Goal: Information Seeking & Learning: Check status

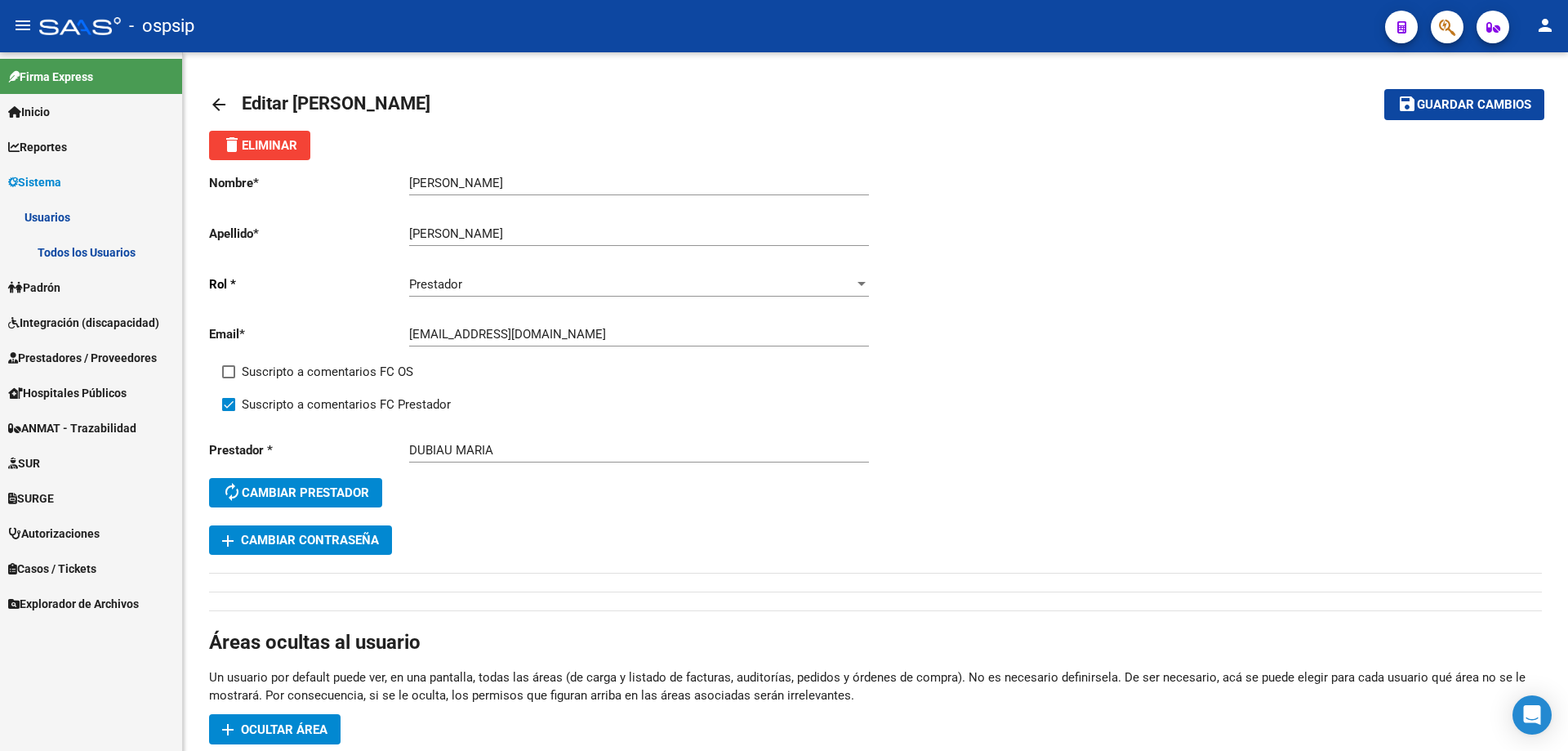
click at [47, 321] on span "Integración (discapacidad)" at bounding box center [83, 323] width 151 height 18
click at [60, 318] on span "Integración (discapacidad)" at bounding box center [83, 323] width 151 height 18
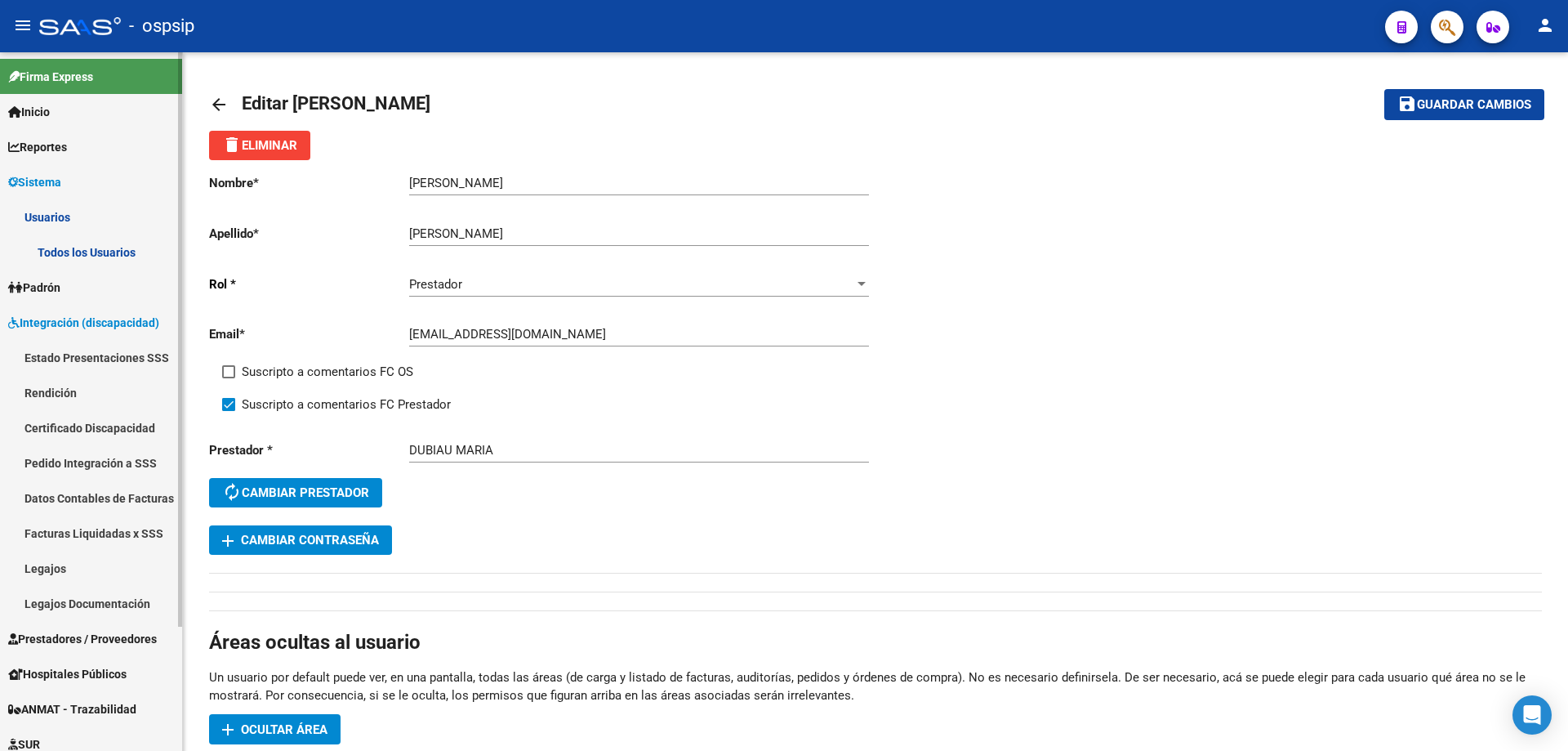
click at [29, 570] on link "Legajos" at bounding box center [90, 568] width 182 height 35
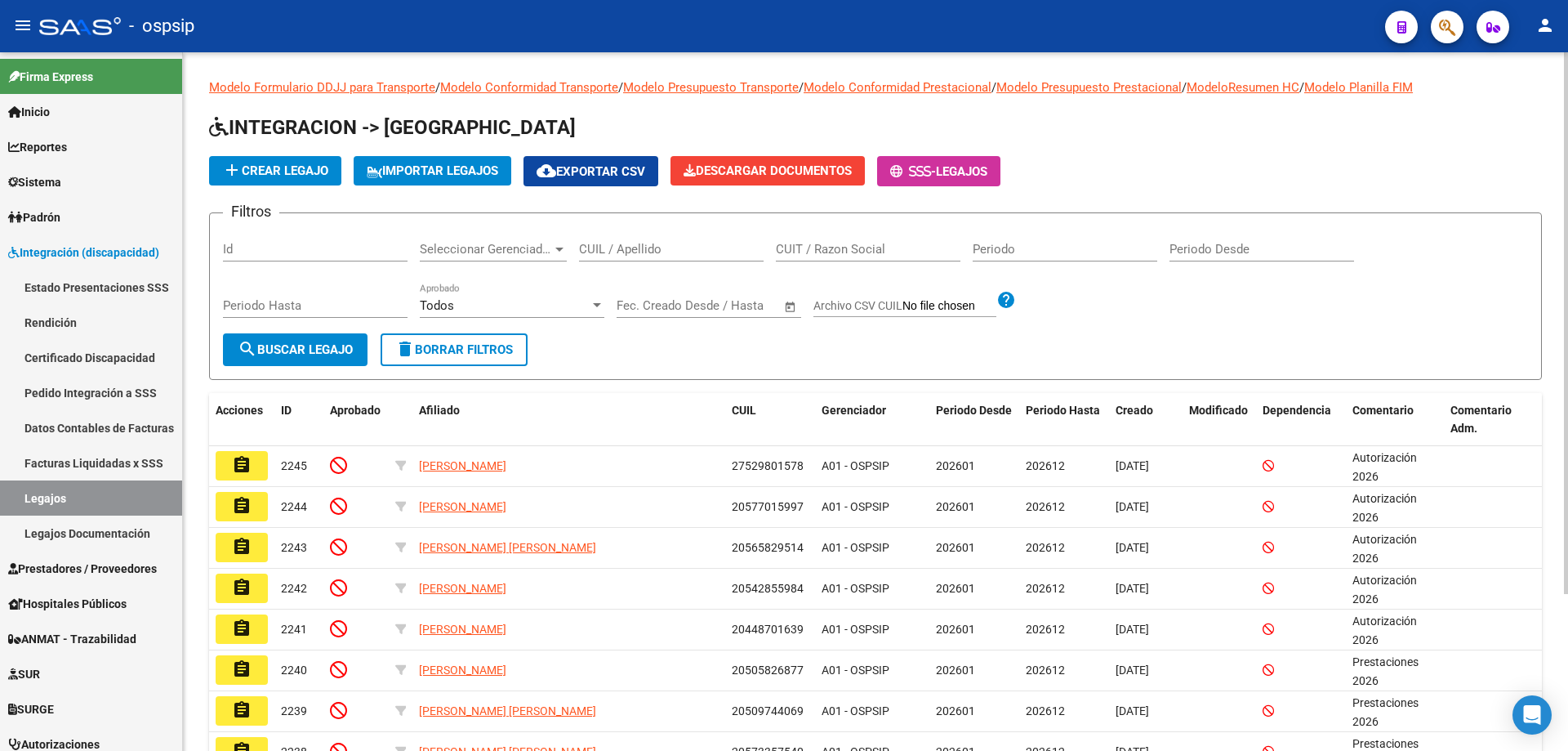
click at [670, 249] on input "CUIL / Apellido" at bounding box center [671, 249] width 184 height 15
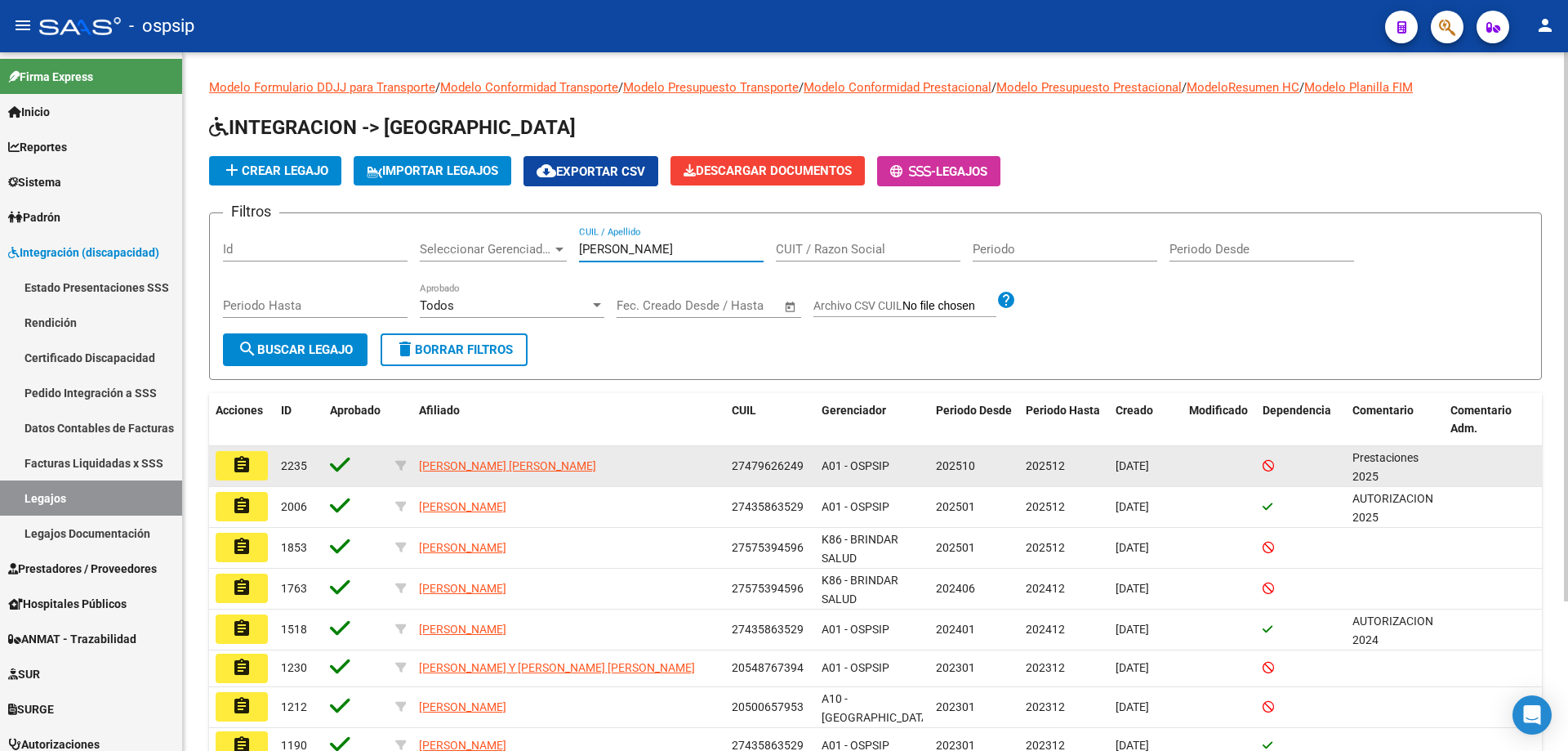
type input "[PERSON_NAME]"
click at [249, 470] on mat-icon "assignment" at bounding box center [242, 465] width 20 height 20
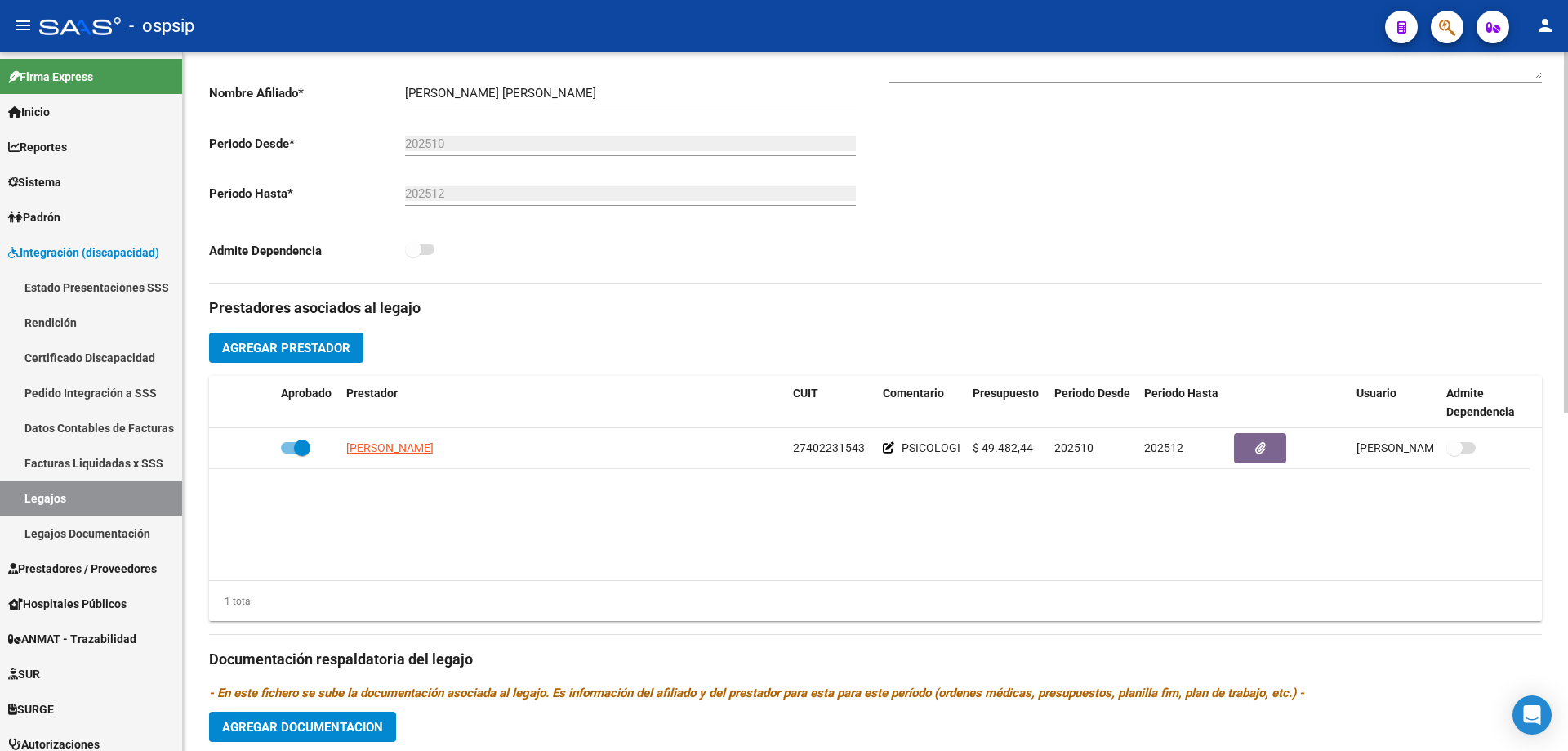
scroll to position [490, 0]
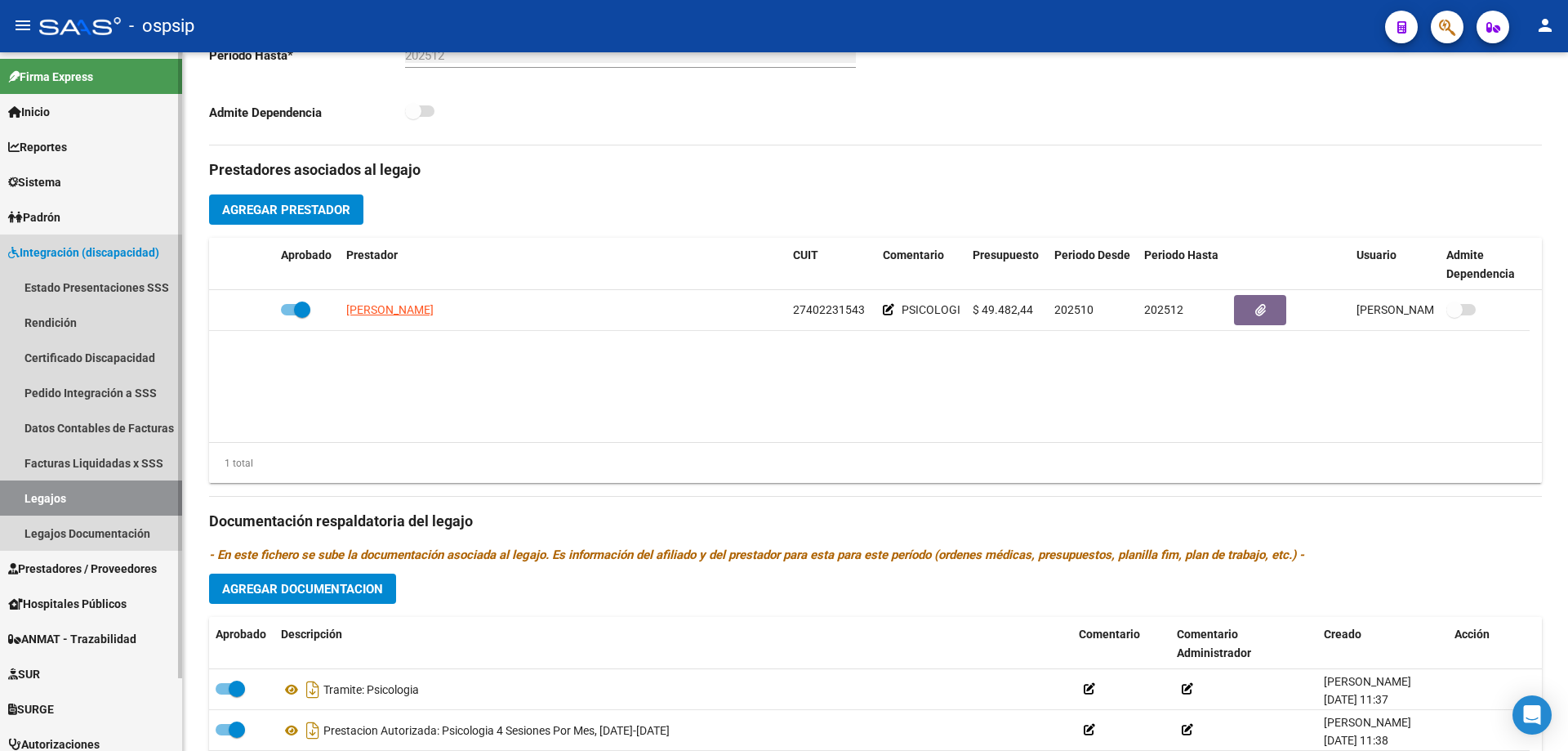
click at [83, 496] on link "Legajos" at bounding box center [90, 498] width 182 height 35
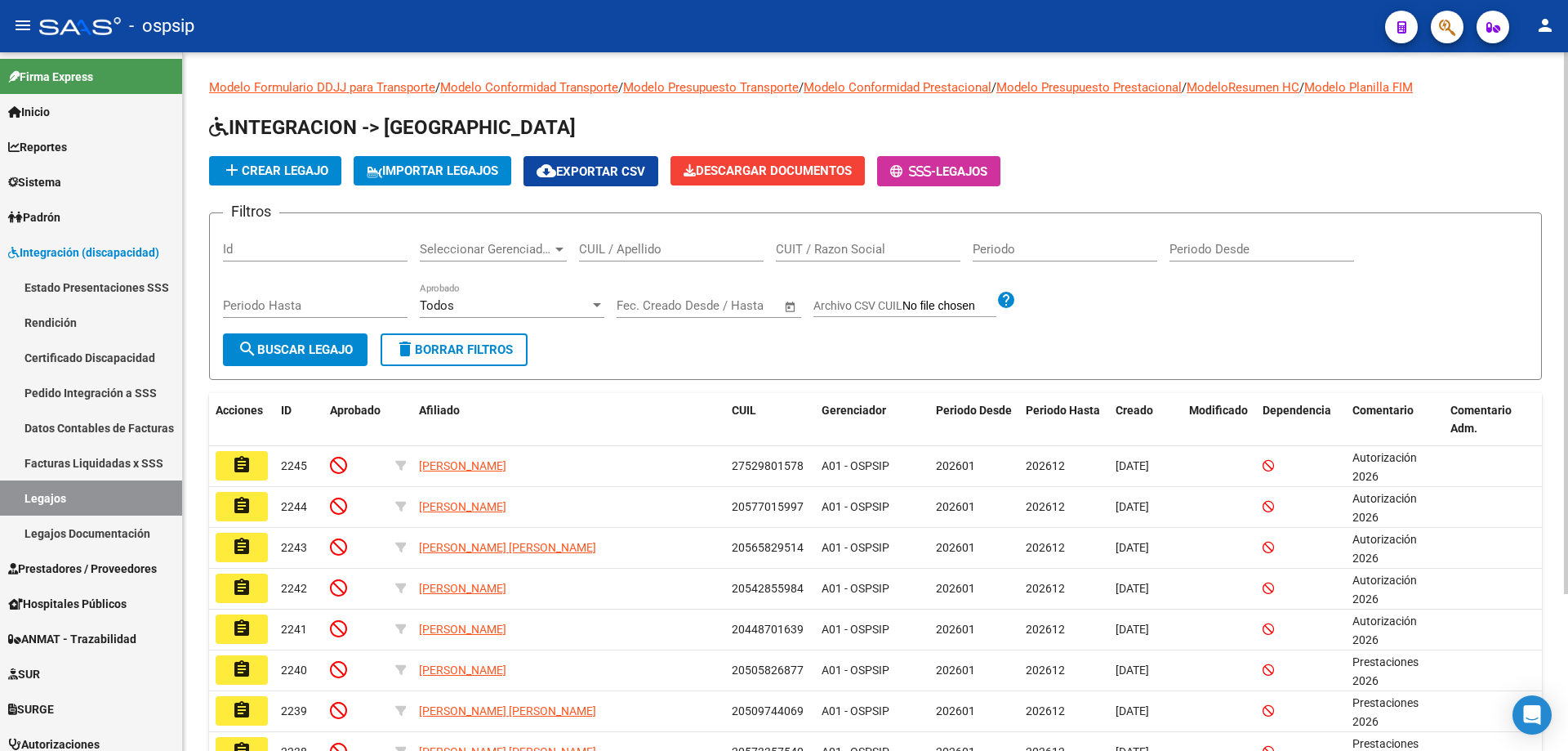
click at [616, 252] on input "CUIL / Apellido" at bounding box center [671, 249] width 184 height 15
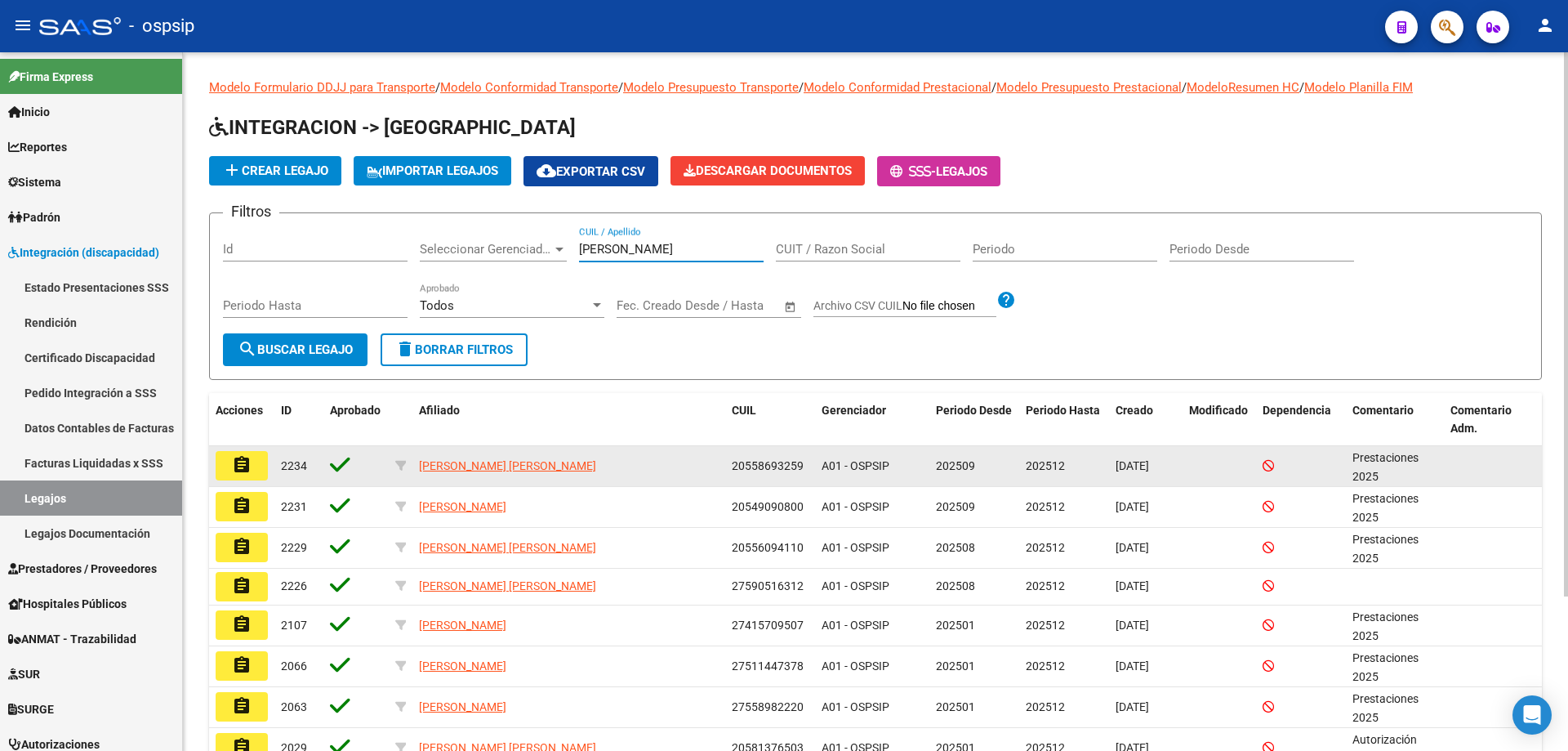
type input "[PERSON_NAME]"
click at [261, 469] on button "assignment" at bounding box center [242, 466] width 52 height 30
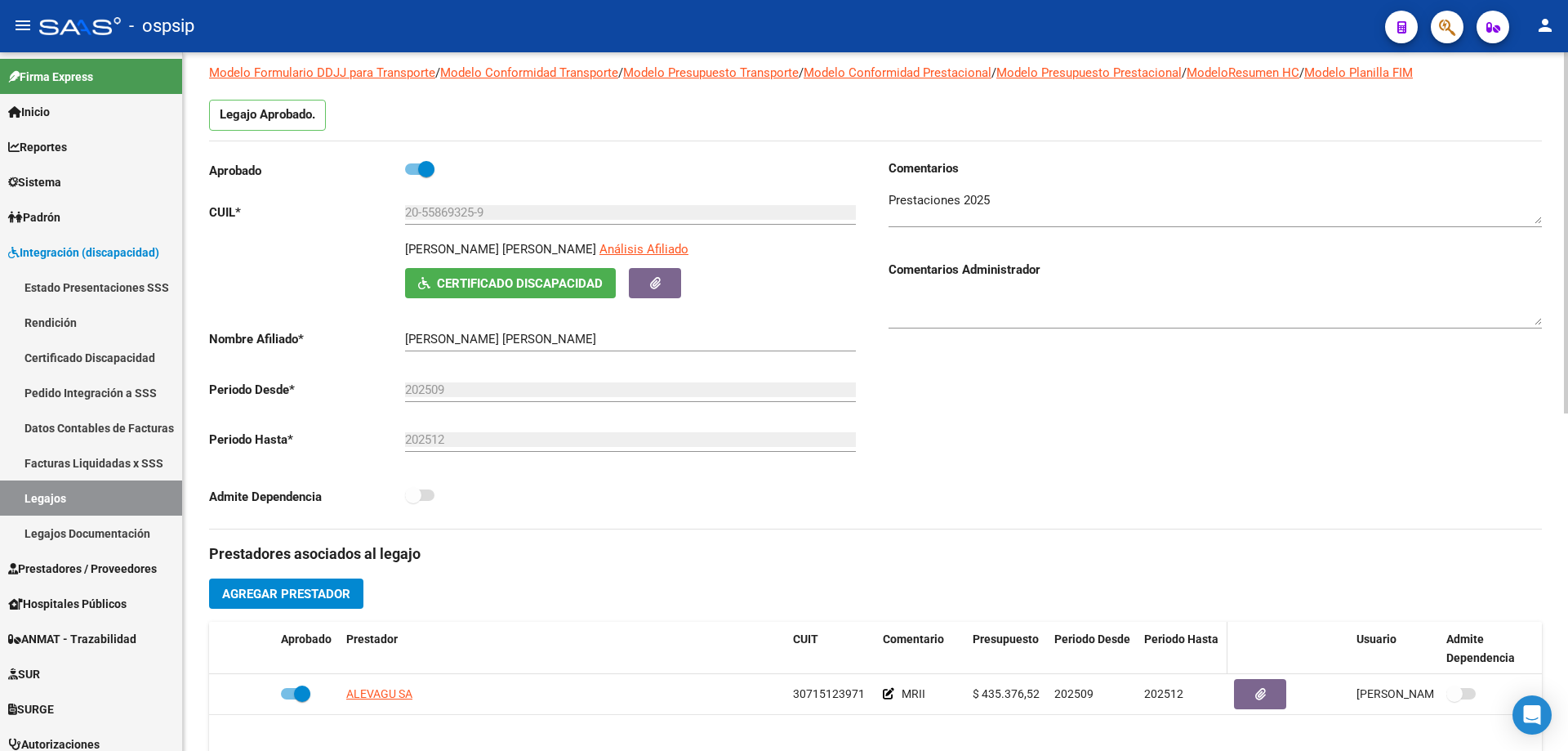
scroll to position [245, 0]
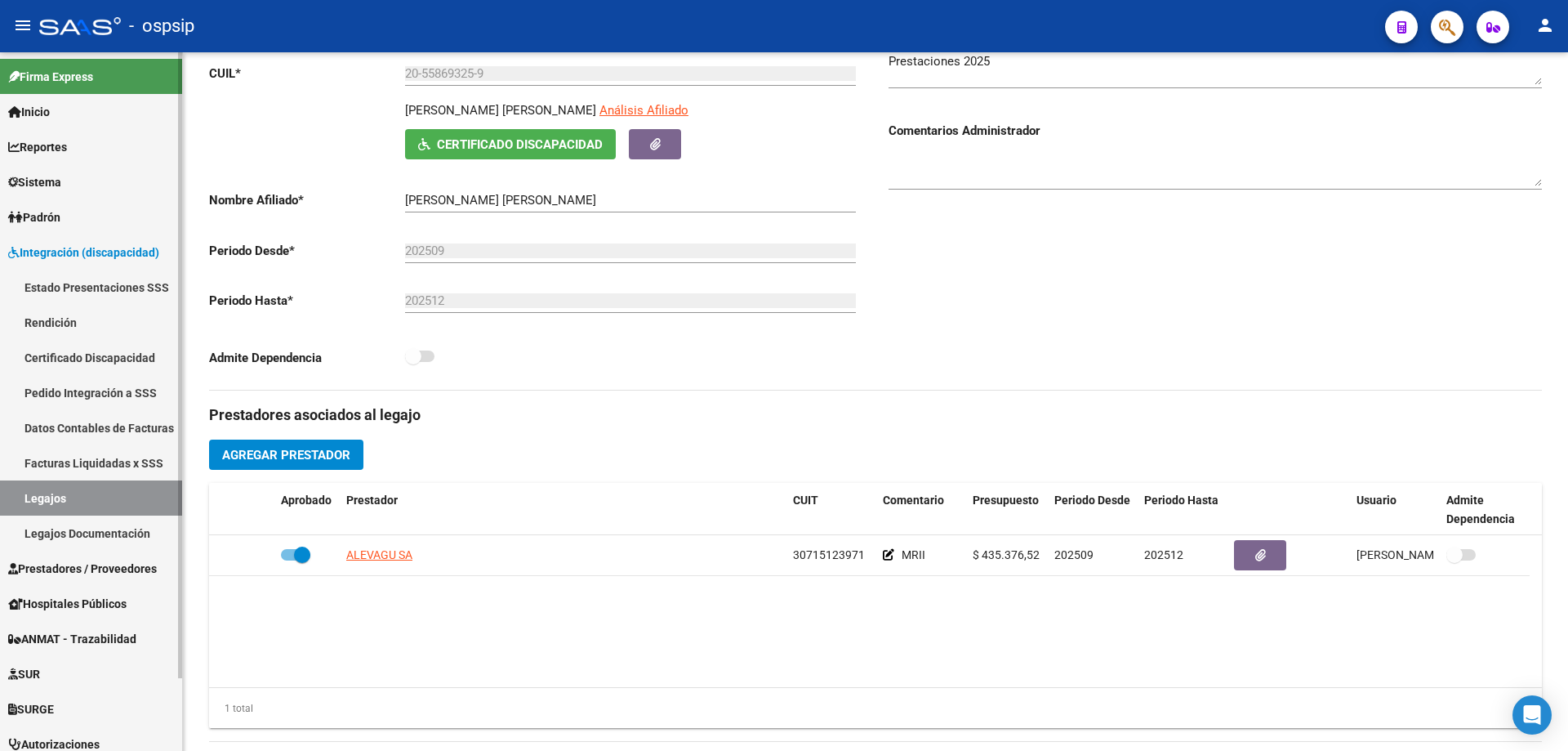
click at [100, 493] on link "Legajos" at bounding box center [90, 498] width 182 height 35
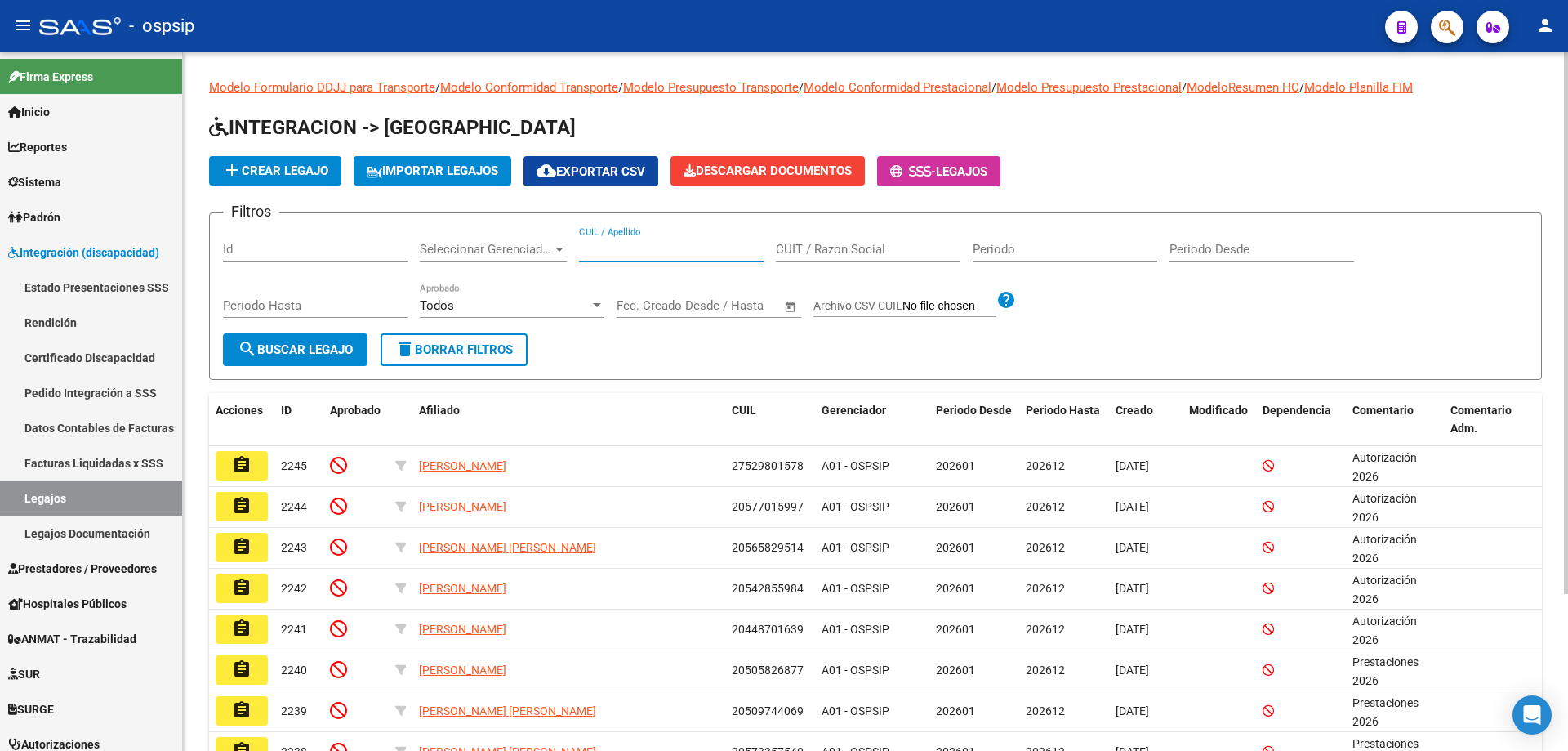
click at [652, 245] on input "CUIL / Apellido" at bounding box center [671, 249] width 184 height 15
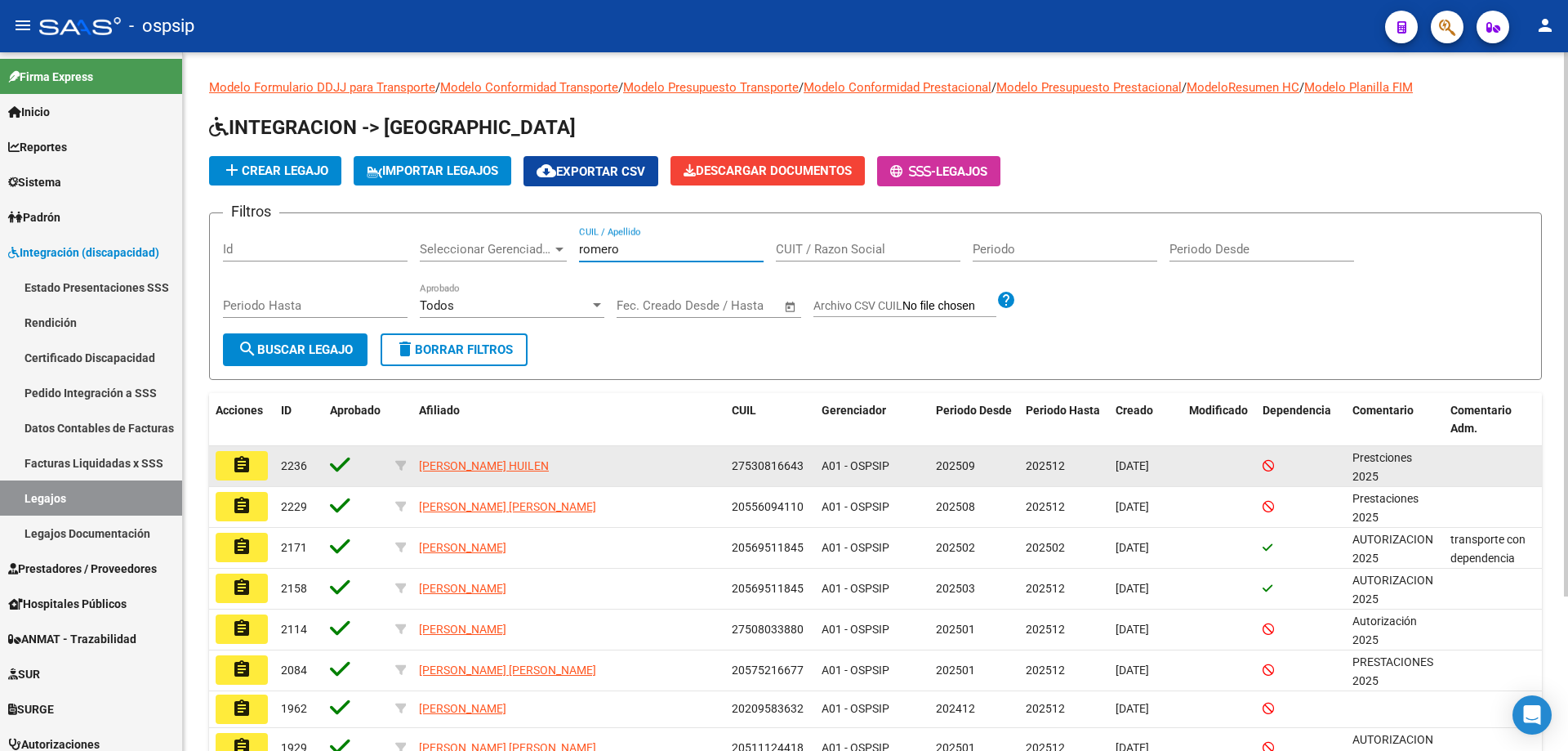
type input "romero"
click at [249, 465] on mat-icon "assignment" at bounding box center [242, 465] width 20 height 20
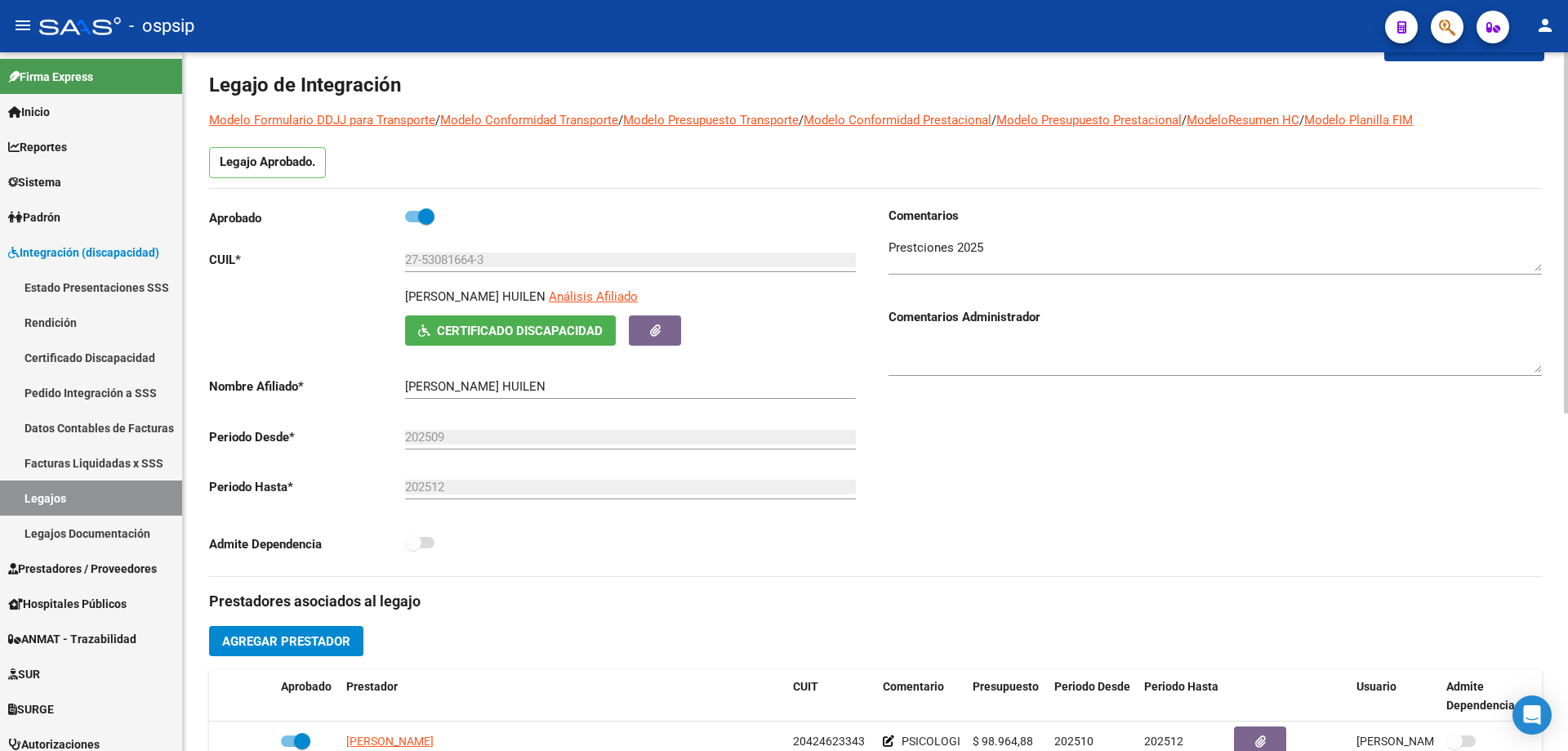
scroll to position [327, 0]
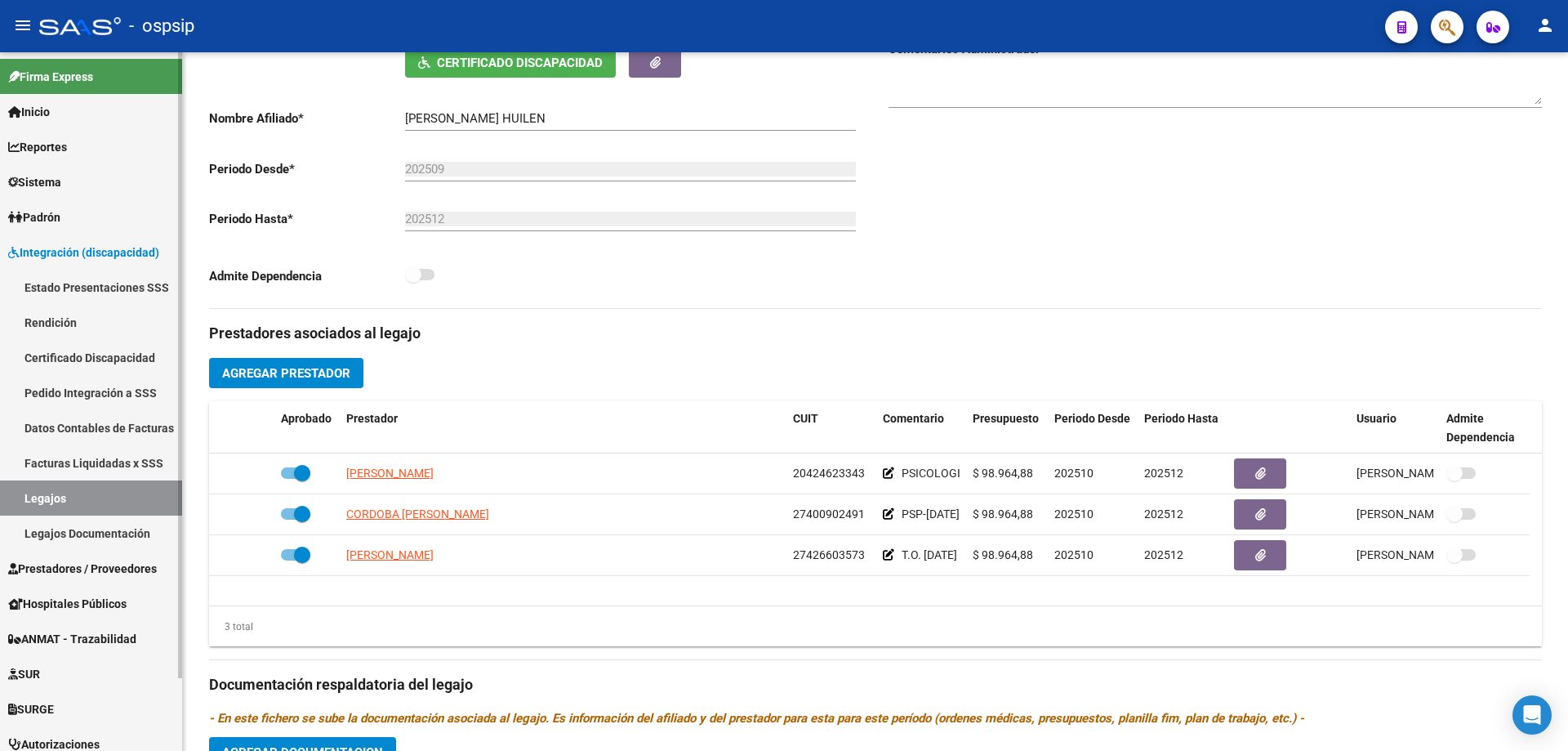
click at [97, 498] on link "Legajos" at bounding box center [90, 498] width 182 height 35
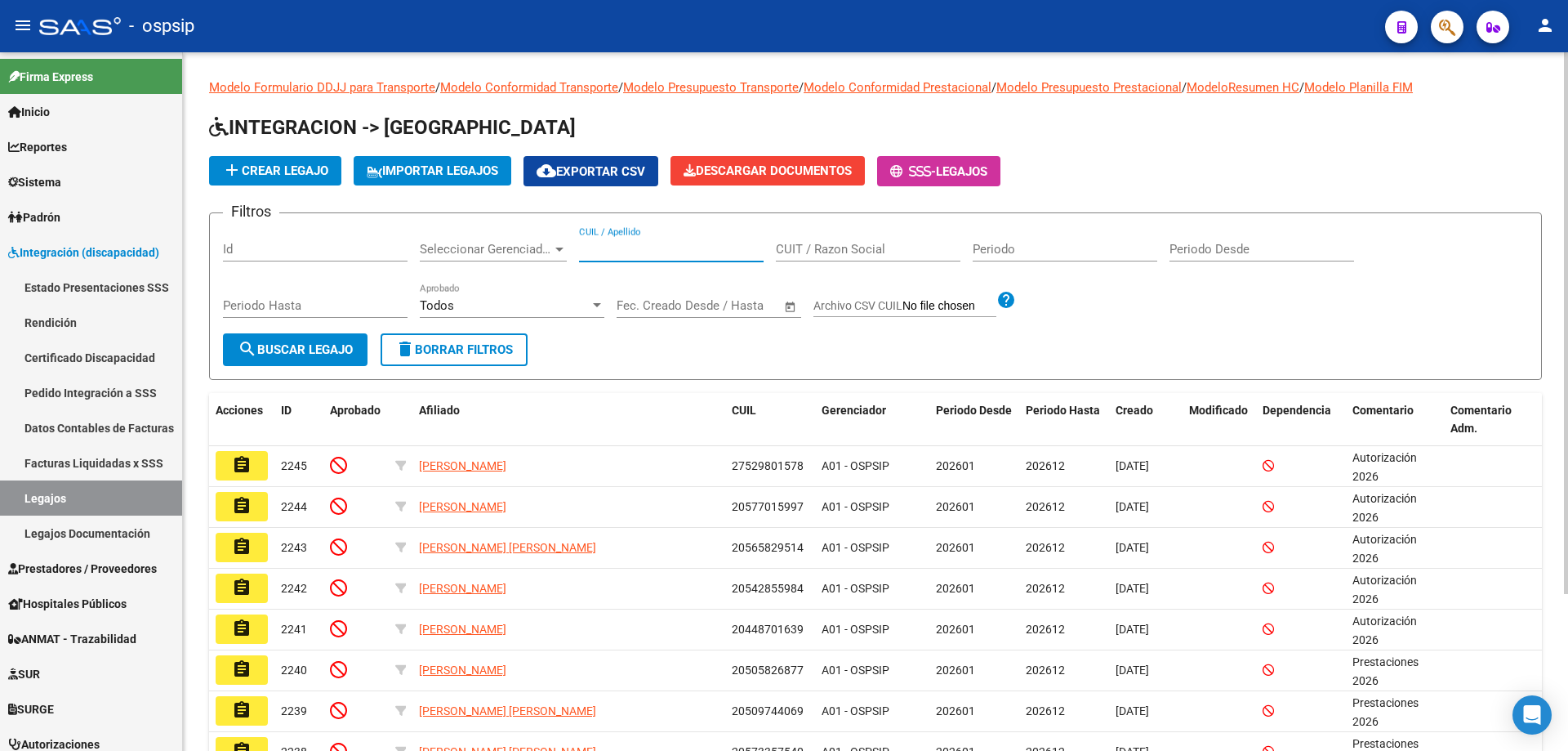
click at [642, 244] on input "CUIL / Apellido" at bounding box center [671, 249] width 184 height 15
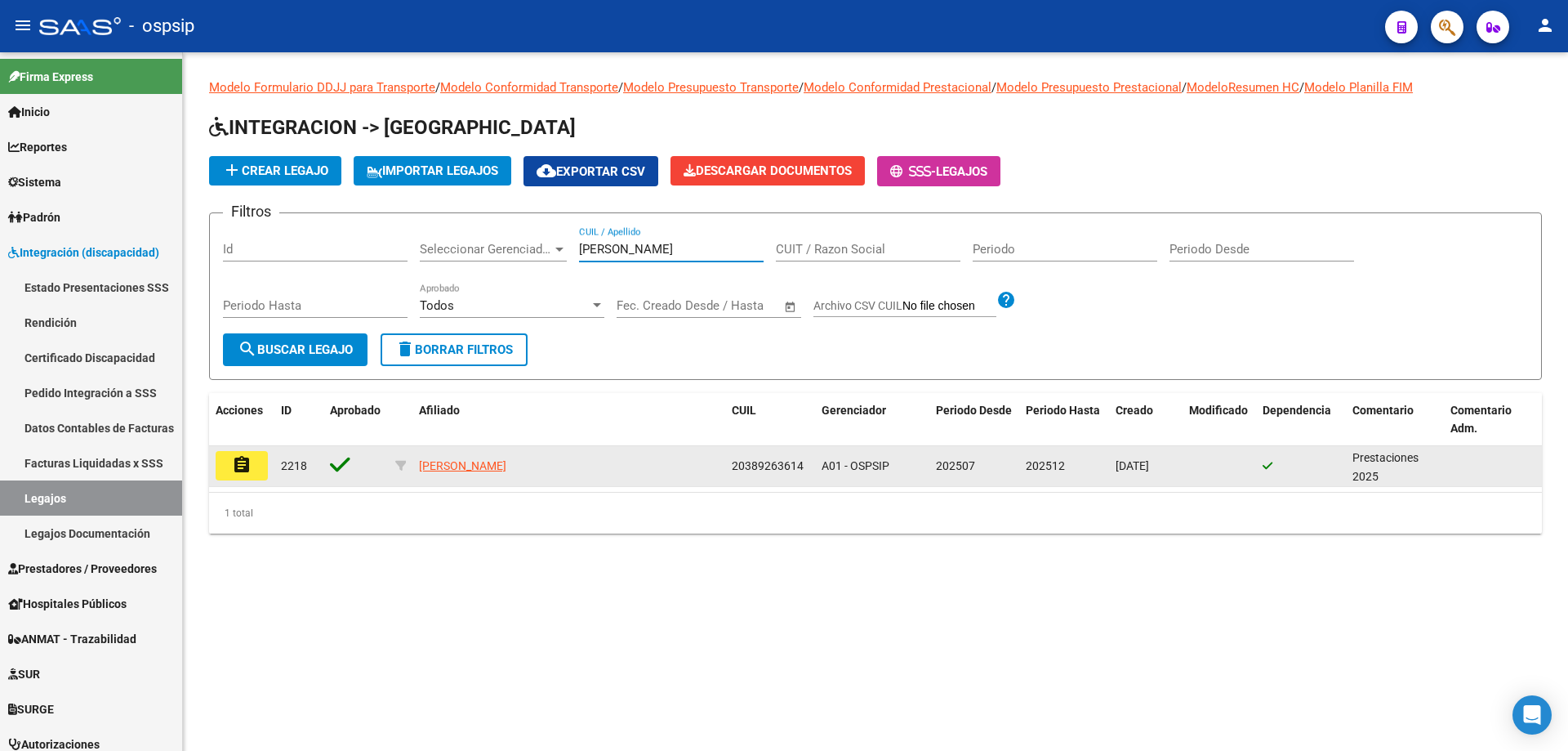
type input "[PERSON_NAME]"
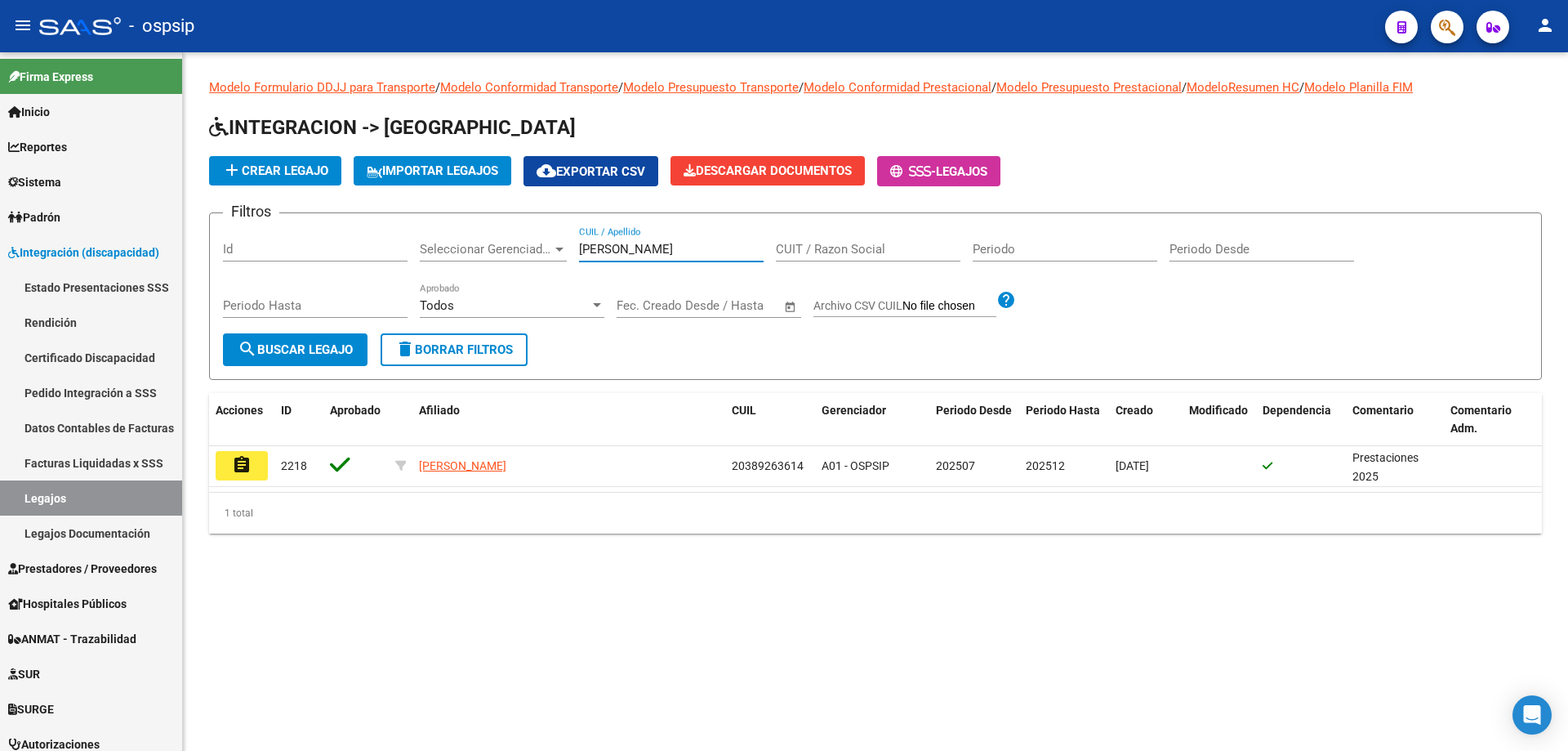
drag, startPoint x: 242, startPoint y: 462, endPoint x: 264, endPoint y: 466, distance: 22.4
click at [247, 466] on mat-icon "assignment" at bounding box center [242, 465] width 20 height 20
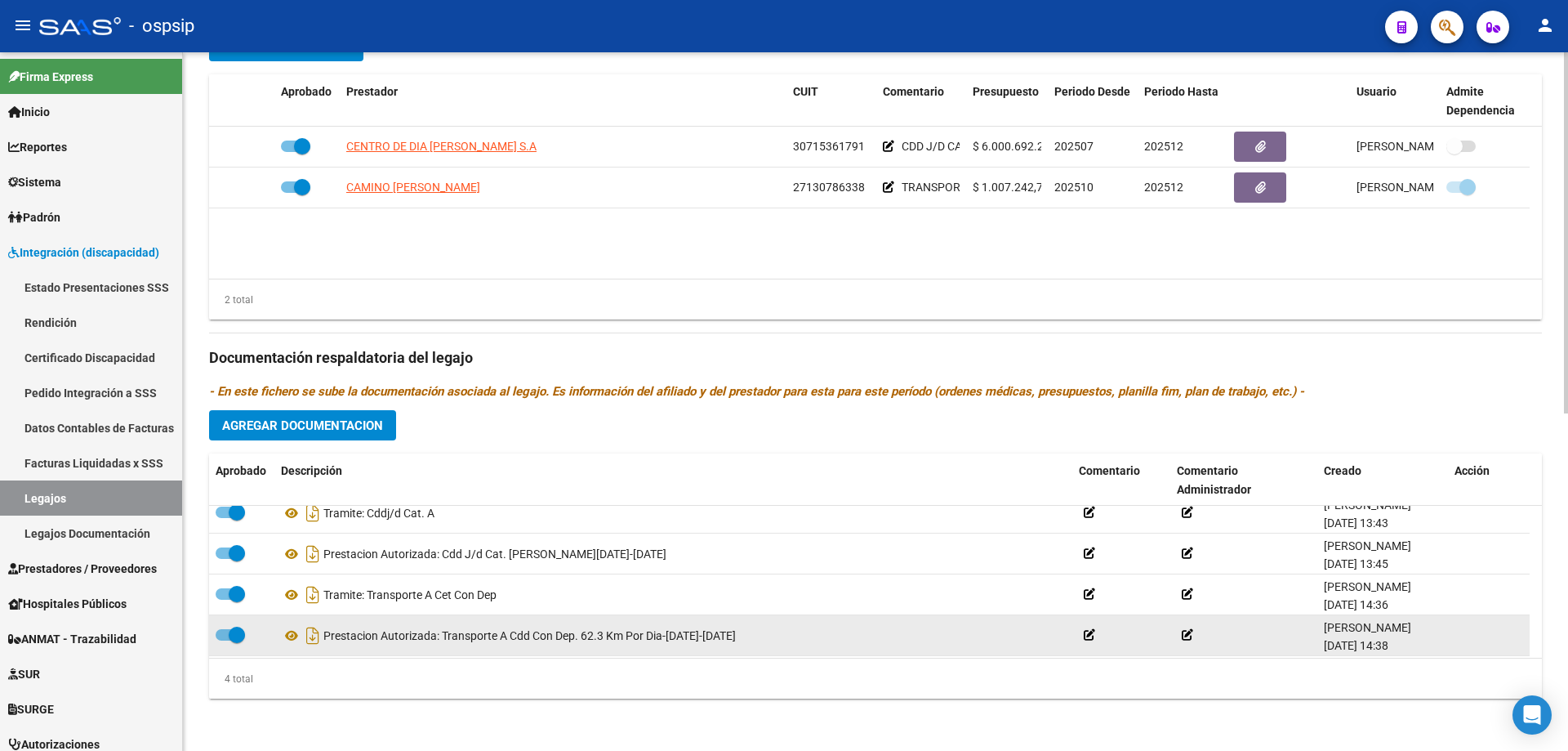
scroll to position [17, 0]
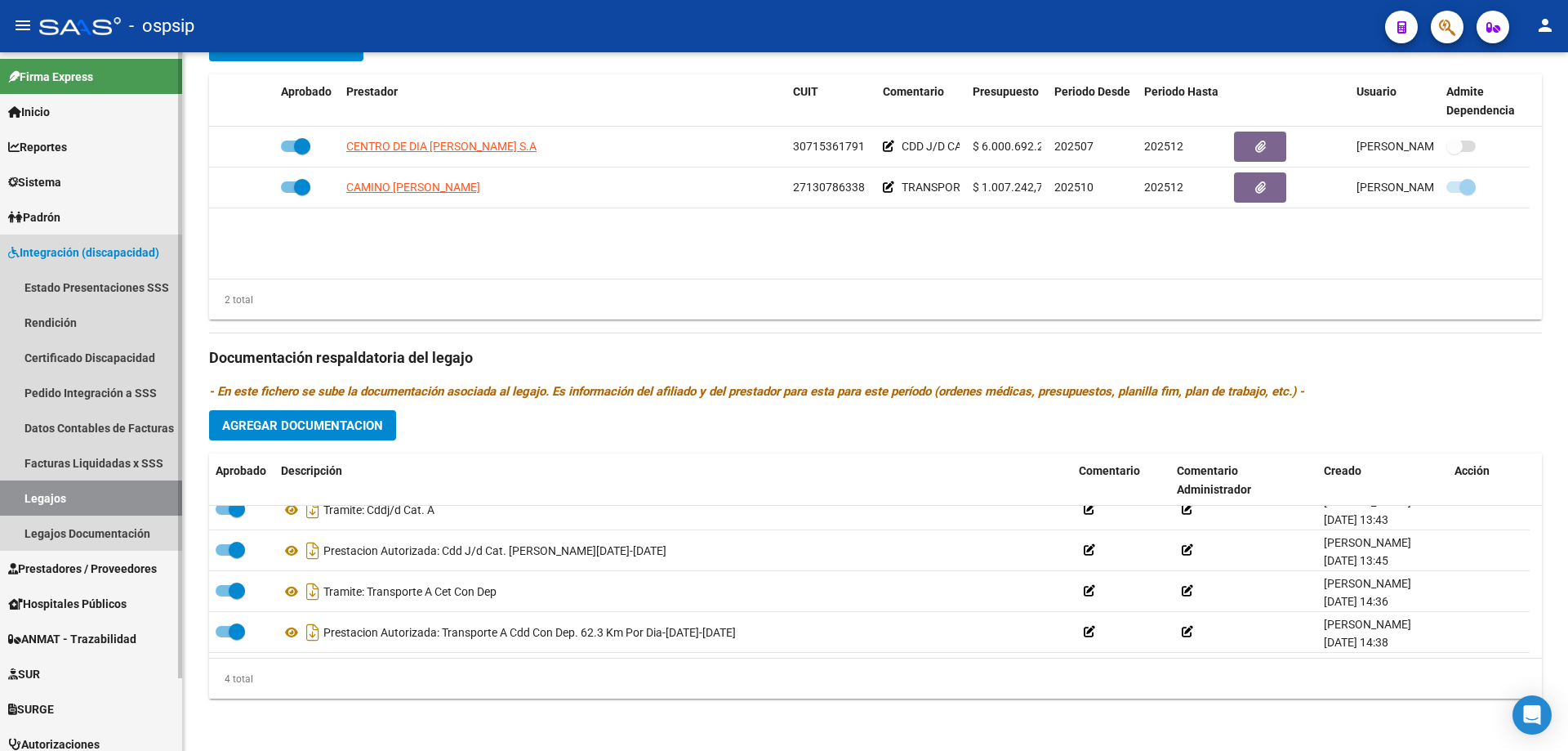
click at [54, 495] on link "Legajos" at bounding box center [90, 498] width 182 height 35
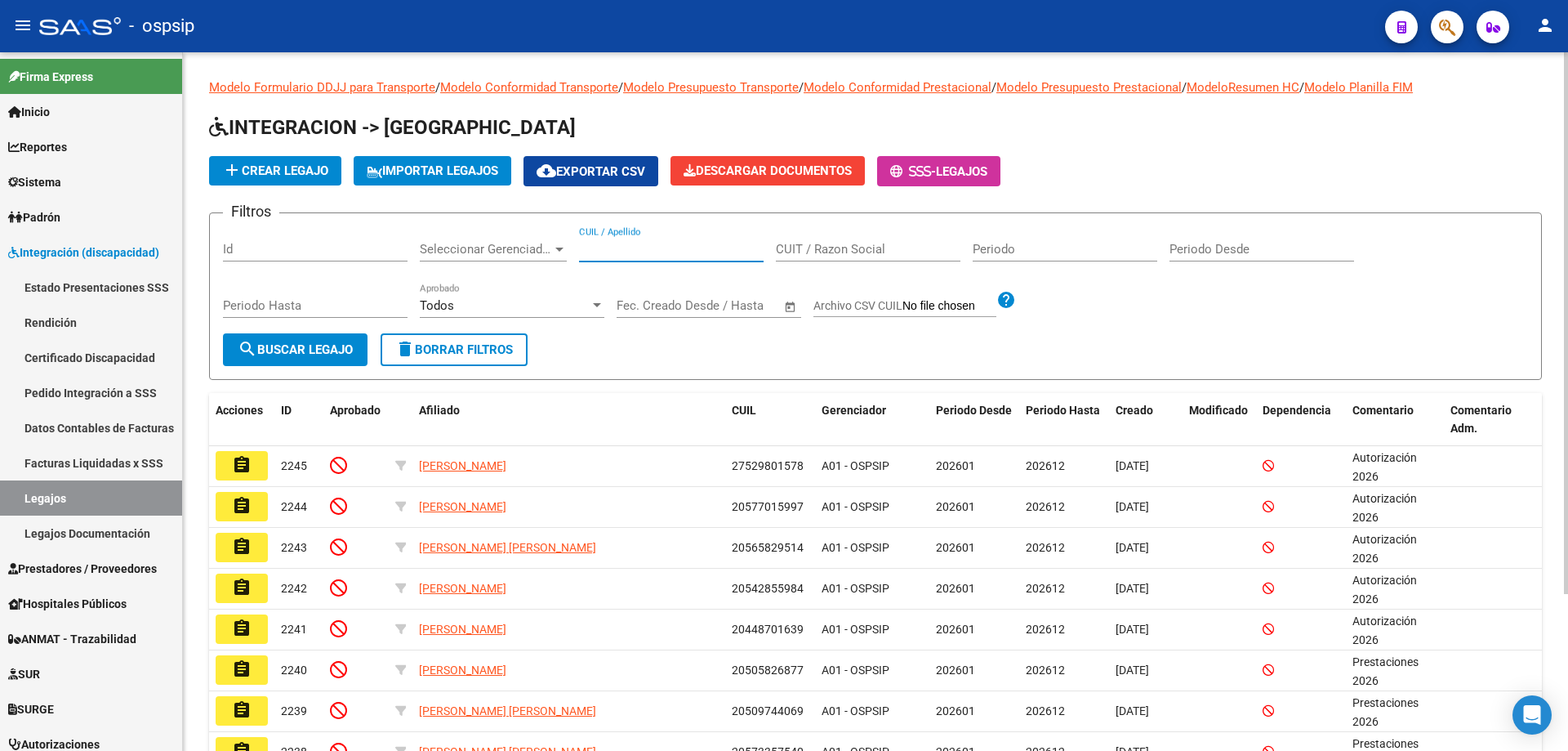
drag, startPoint x: 617, startPoint y: 241, endPoint x: 604, endPoint y: 245, distance: 13.6
paste input "20581366915"
type input "20581366915"
click at [240, 339] on mat-icon "search" at bounding box center [247, 349] width 20 height 20
